Goal: Information Seeking & Learning: Learn about a topic

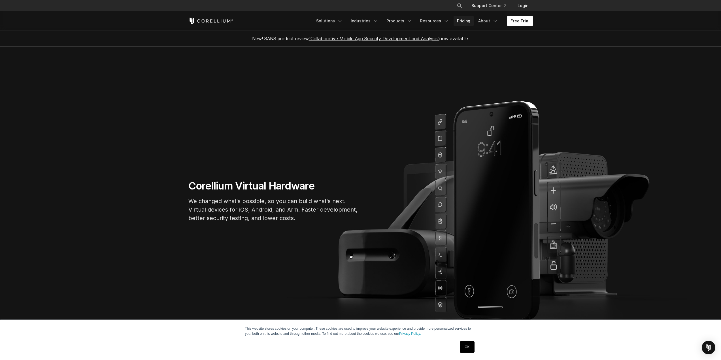
click at [467, 20] on link "Pricing" at bounding box center [463, 21] width 20 height 10
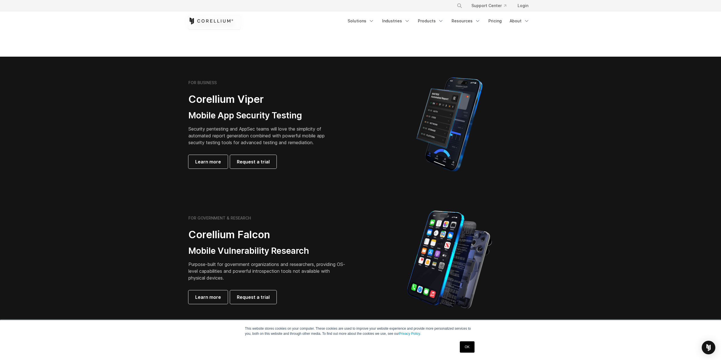
scroll to position [57, 0]
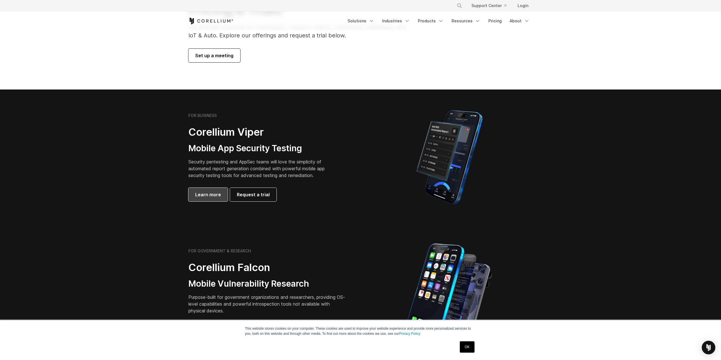
click at [215, 193] on span "Learn more" at bounding box center [208, 194] width 26 height 7
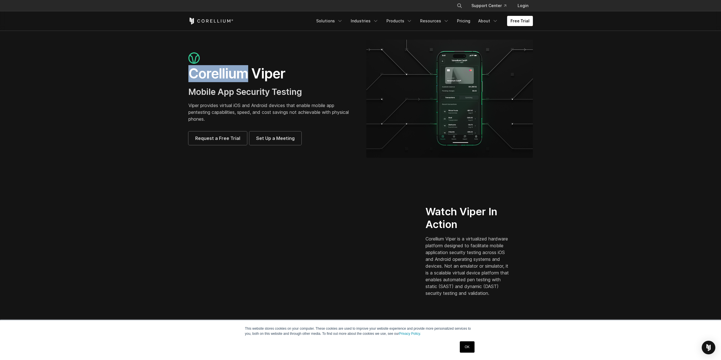
drag, startPoint x: 187, startPoint y: 74, endPoint x: 247, endPoint y: 74, distance: 59.8
click at [247, 74] on div "Corellium Viper Mobile App Security Testing Viper provides virtual iOS and Andr…" at bounding box center [272, 98] width 178 height 93
copy h1 "Corellium"
click at [407, 20] on link "Products" at bounding box center [399, 21] width 33 height 10
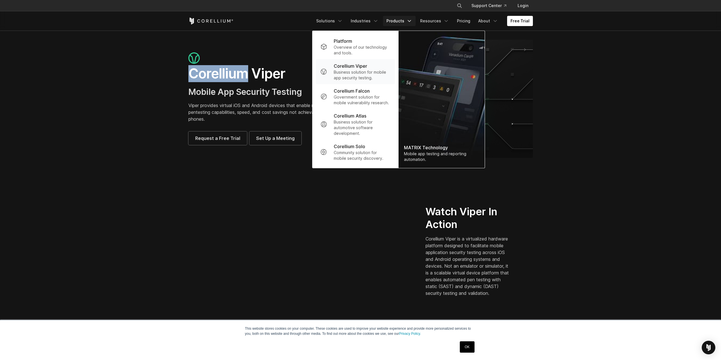
click at [366, 74] on p "Business solution for mobile app security testing." at bounding box center [362, 74] width 56 height 11
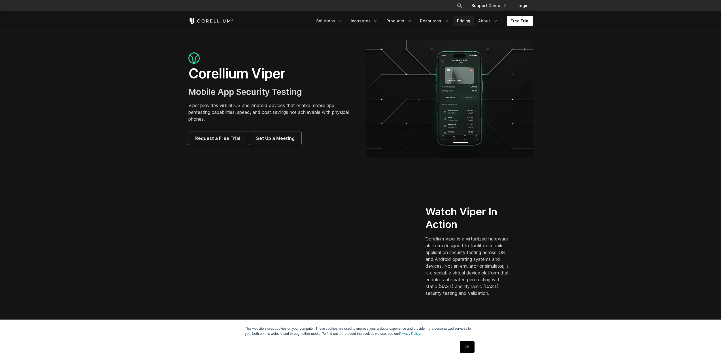
click at [467, 21] on link "Pricing" at bounding box center [463, 21] width 20 height 10
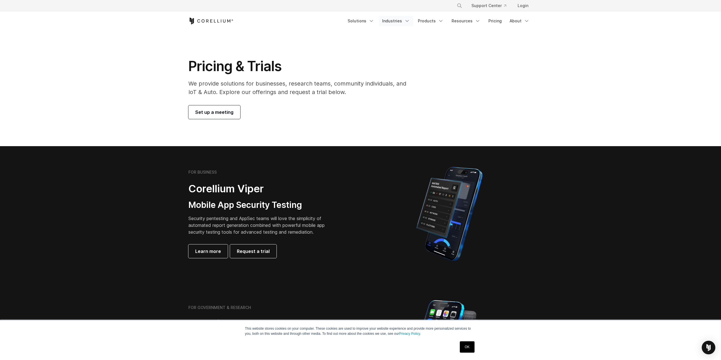
click at [406, 21] on icon "Navigation Menu" at bounding box center [407, 21] width 6 height 6
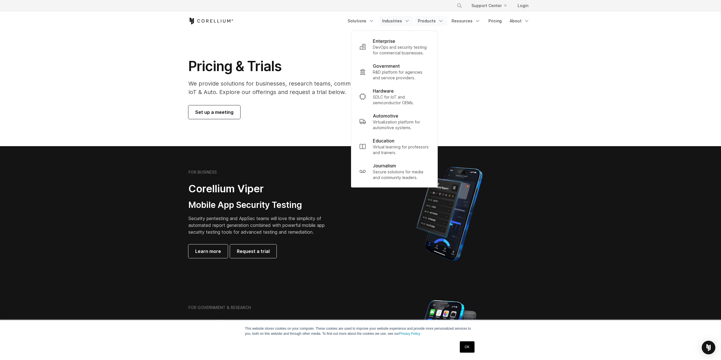
click at [435, 20] on link "Products" at bounding box center [430, 21] width 33 height 10
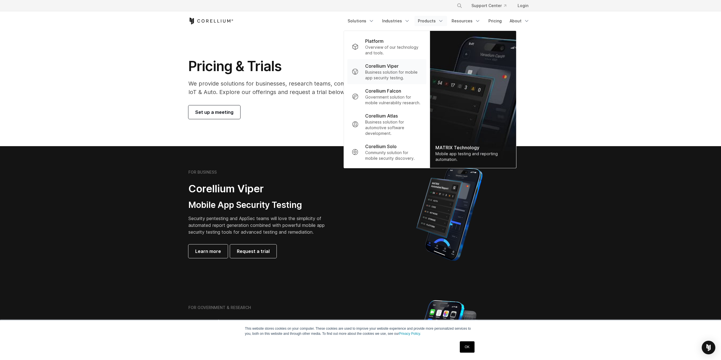
click at [383, 75] on p "Business solution for mobile app security testing." at bounding box center [393, 74] width 56 height 11
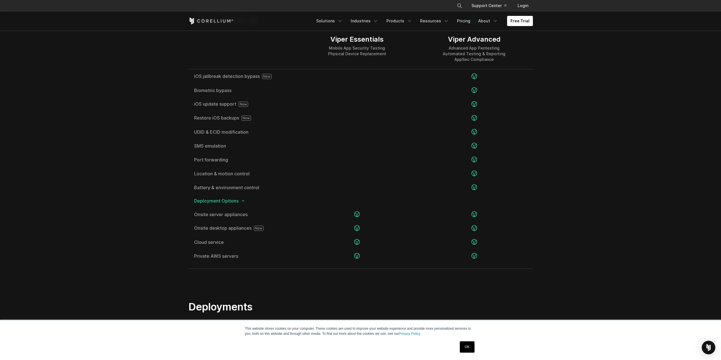
scroll to position [1037, 0]
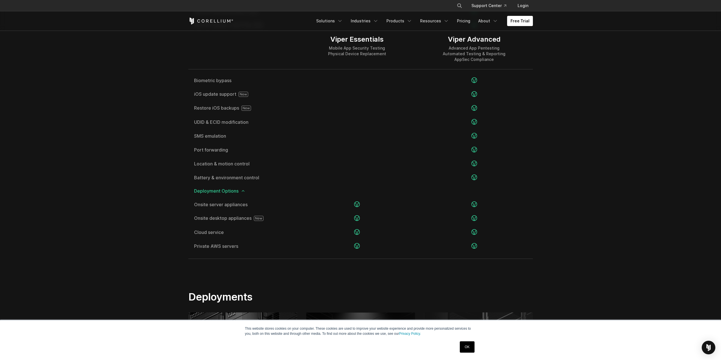
click at [274, 29] on div "Free Trial Solutions IoT" at bounding box center [360, 20] width 344 height 19
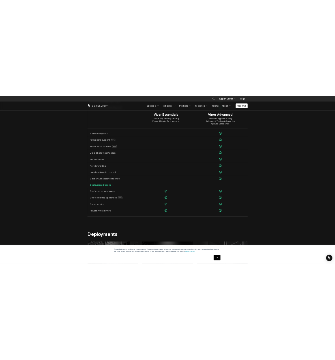
scroll to position [1042, 0]
